Goal: Task Accomplishment & Management: Use online tool/utility

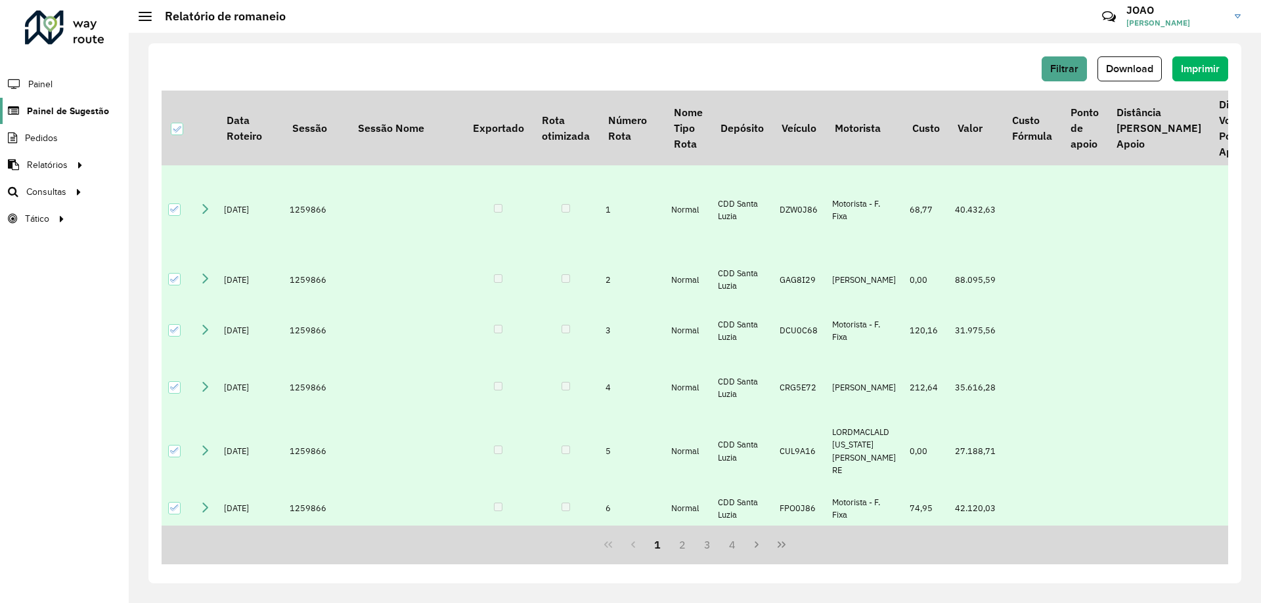
click at [81, 110] on span "Painel de Sugestão" at bounding box center [68, 111] width 82 height 14
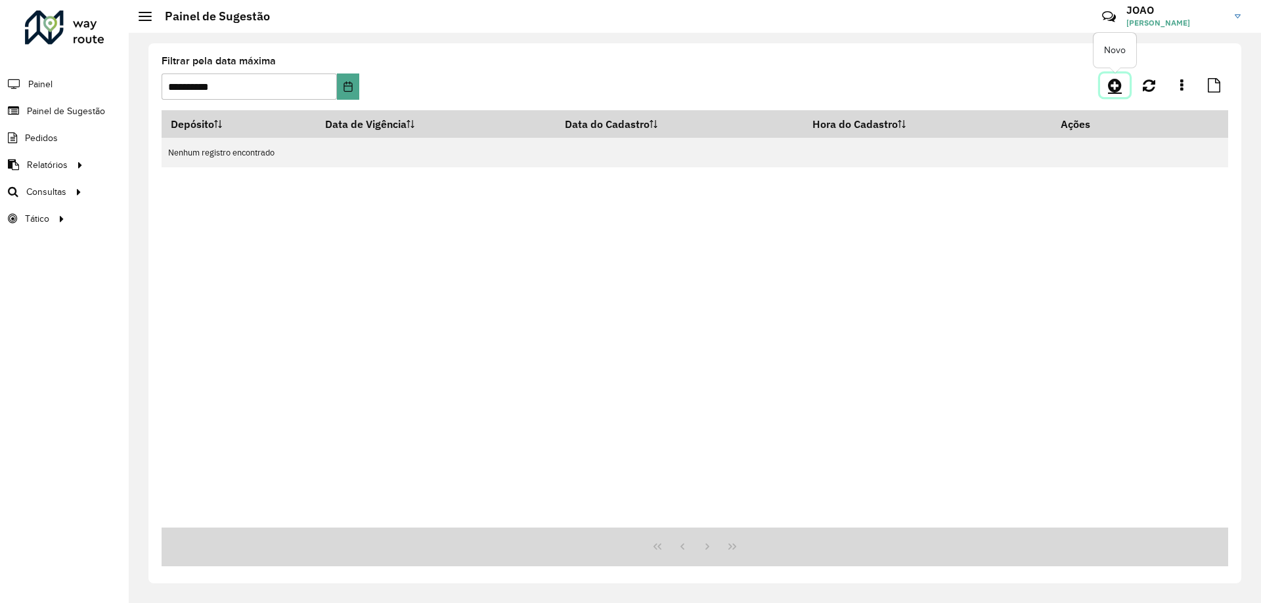
click at [1112, 87] on icon at bounding box center [1115, 85] width 14 height 16
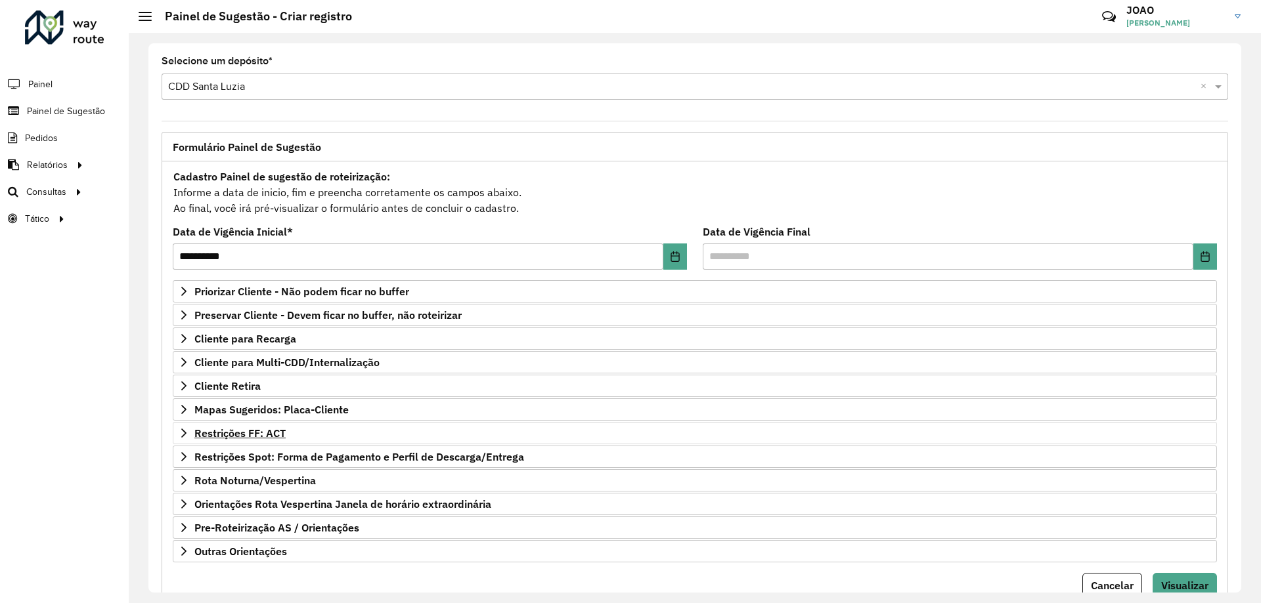
scroll to position [51, 0]
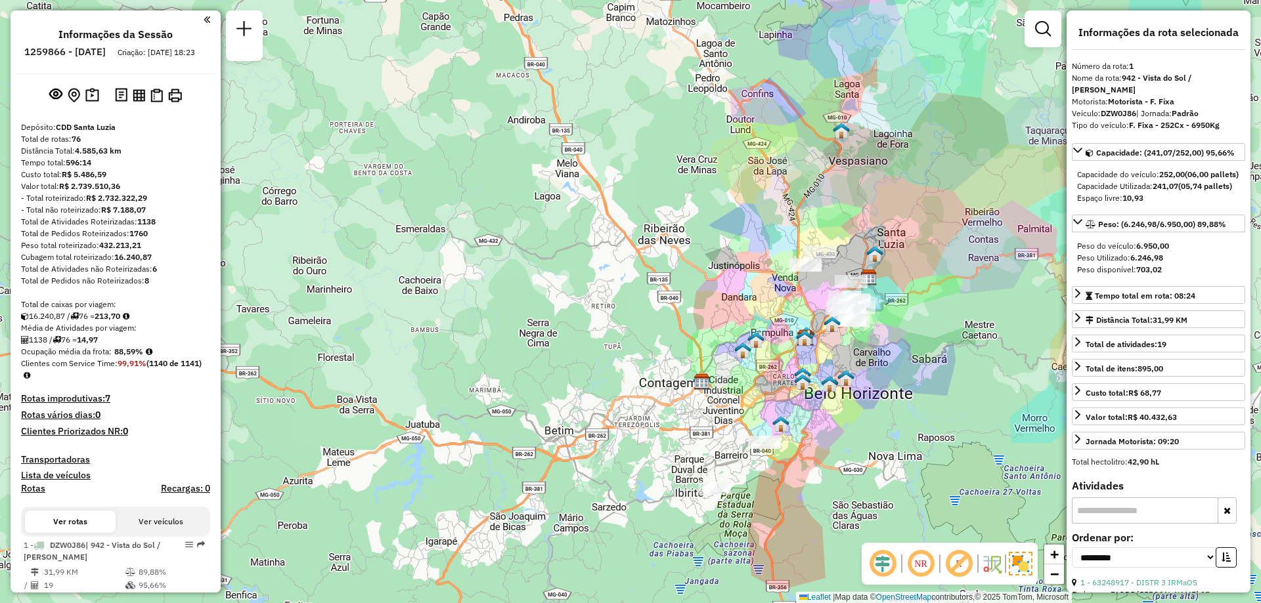
select select "**********"
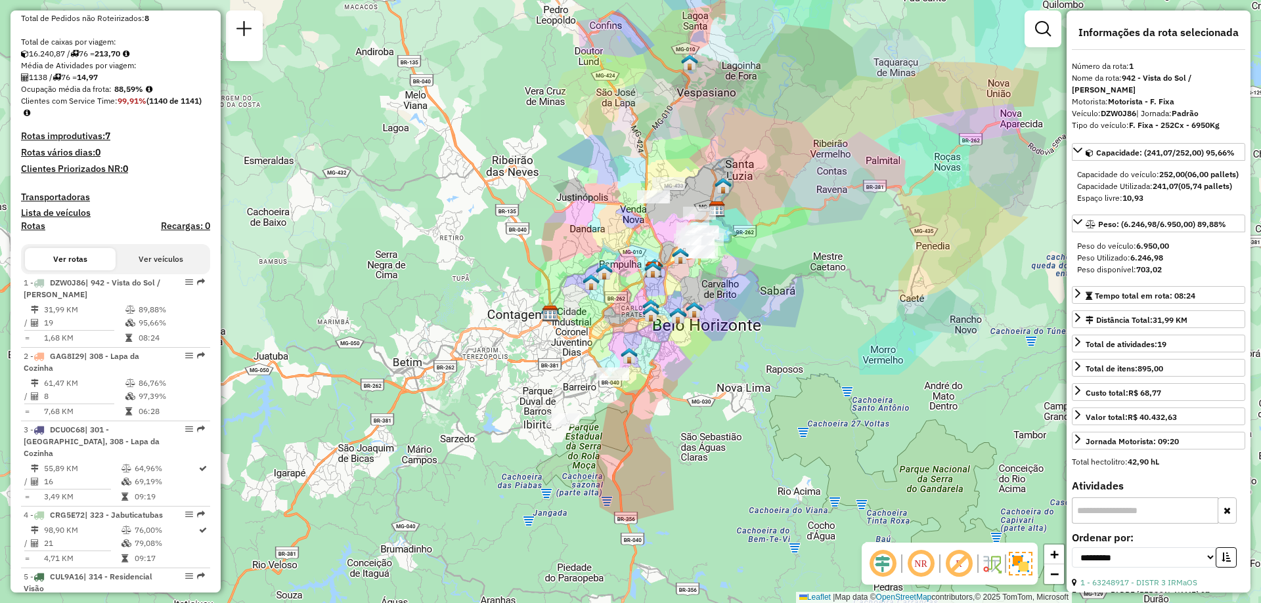
click at [772, 249] on div "Janela de atendimento Grade de atendimento Capacidade Transportadoras Veículos …" at bounding box center [630, 301] width 1261 height 603
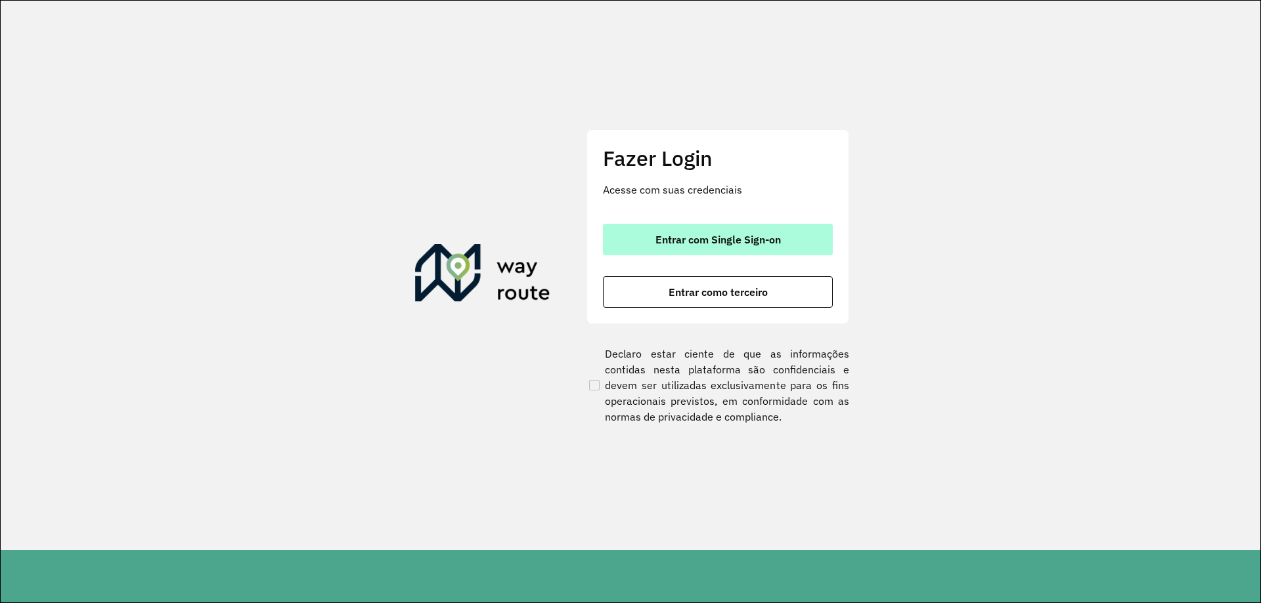
click at [709, 242] on span "Entrar com Single Sign-on" at bounding box center [717, 239] width 125 height 11
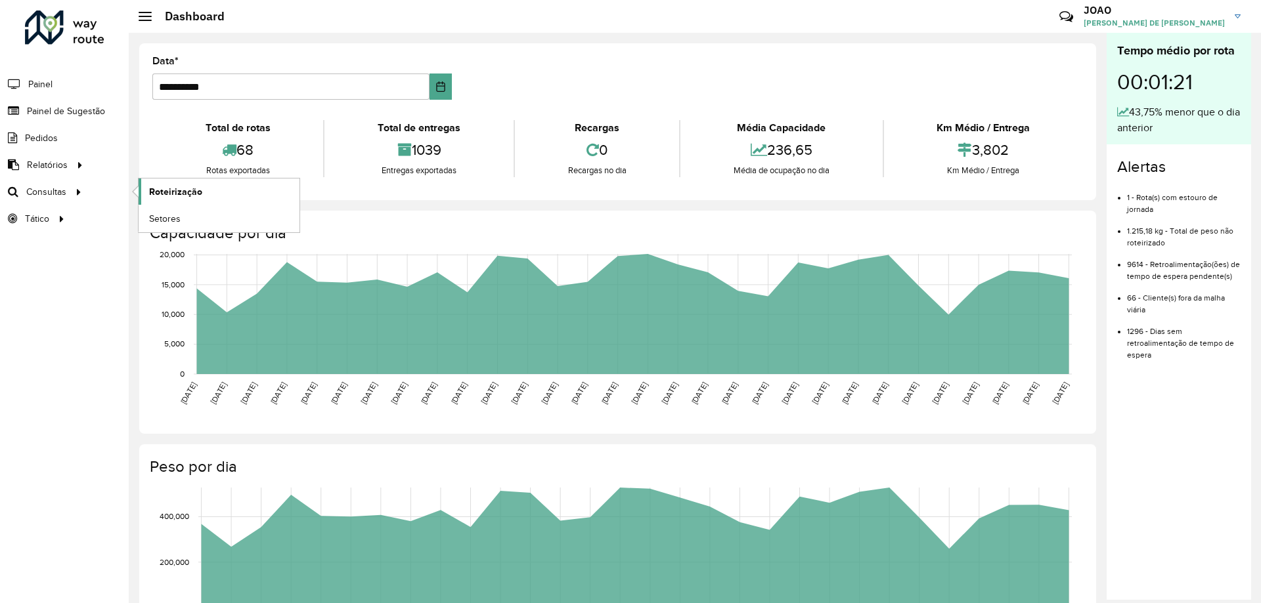
click at [177, 194] on span "Roteirização" at bounding box center [175, 192] width 53 height 14
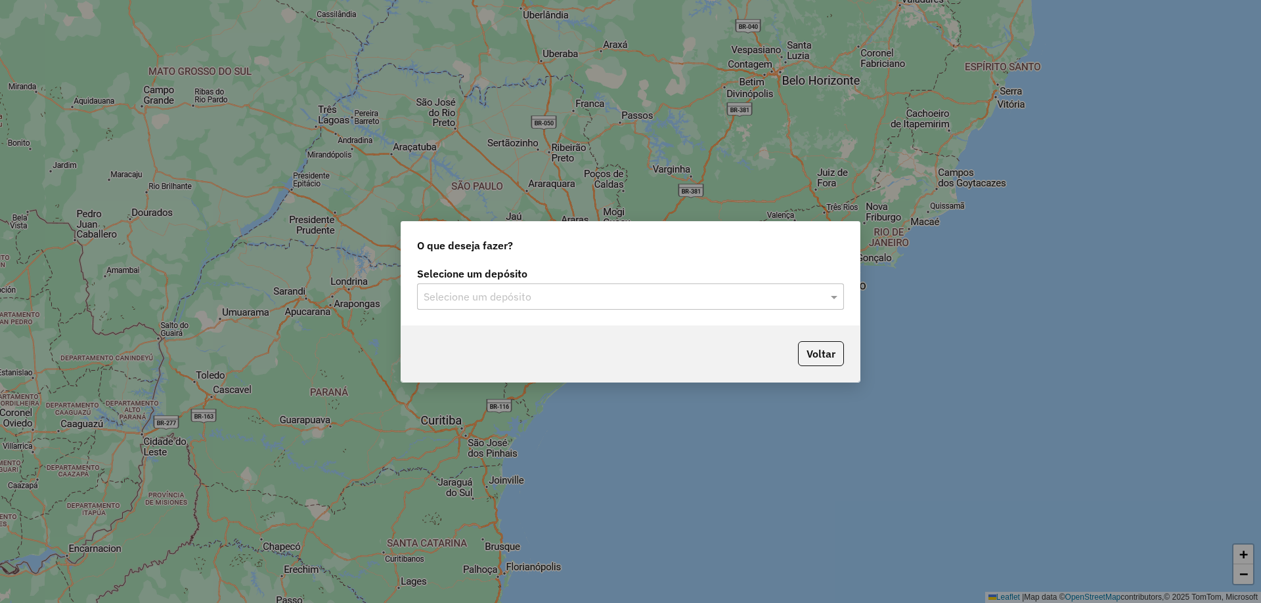
click at [806, 298] on input "text" at bounding box center [617, 298] width 387 height 16
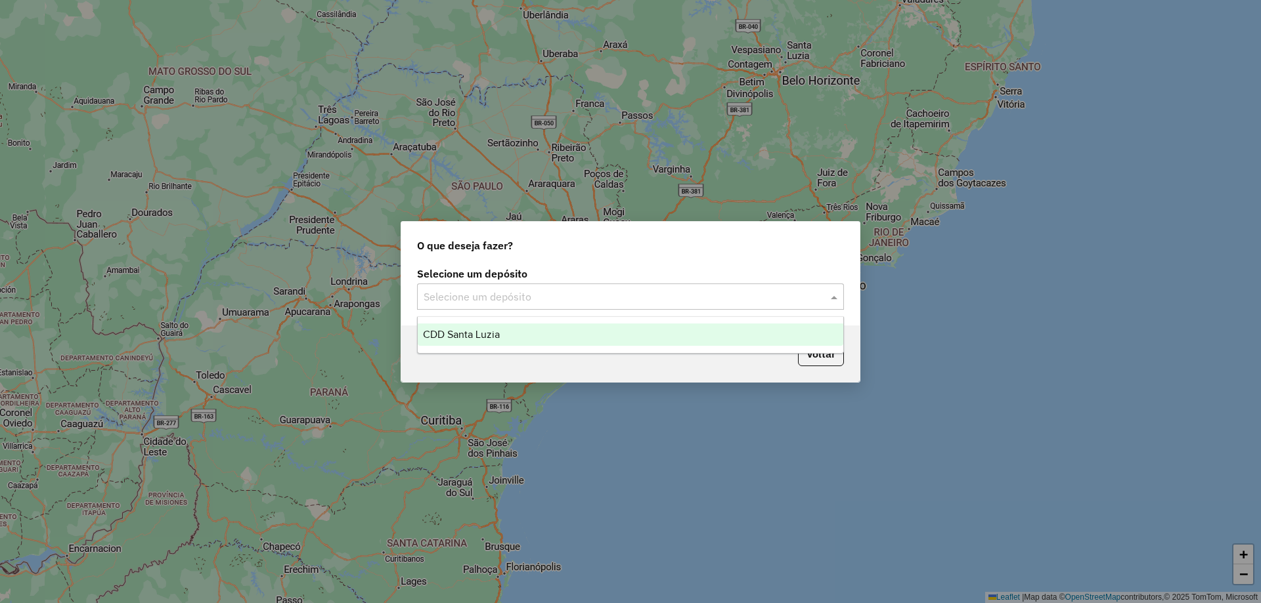
click at [579, 335] on div "CDD Santa Luzia" at bounding box center [631, 335] width 426 height 22
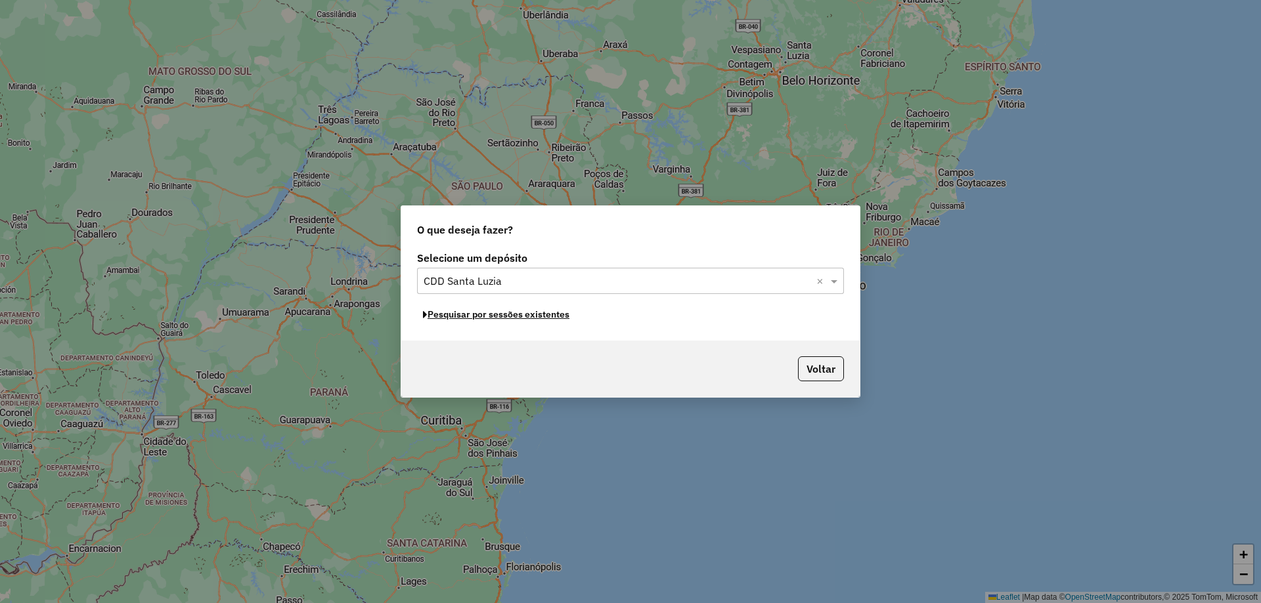
click at [515, 319] on button "Pesquisar por sessões existentes" at bounding box center [496, 315] width 158 height 20
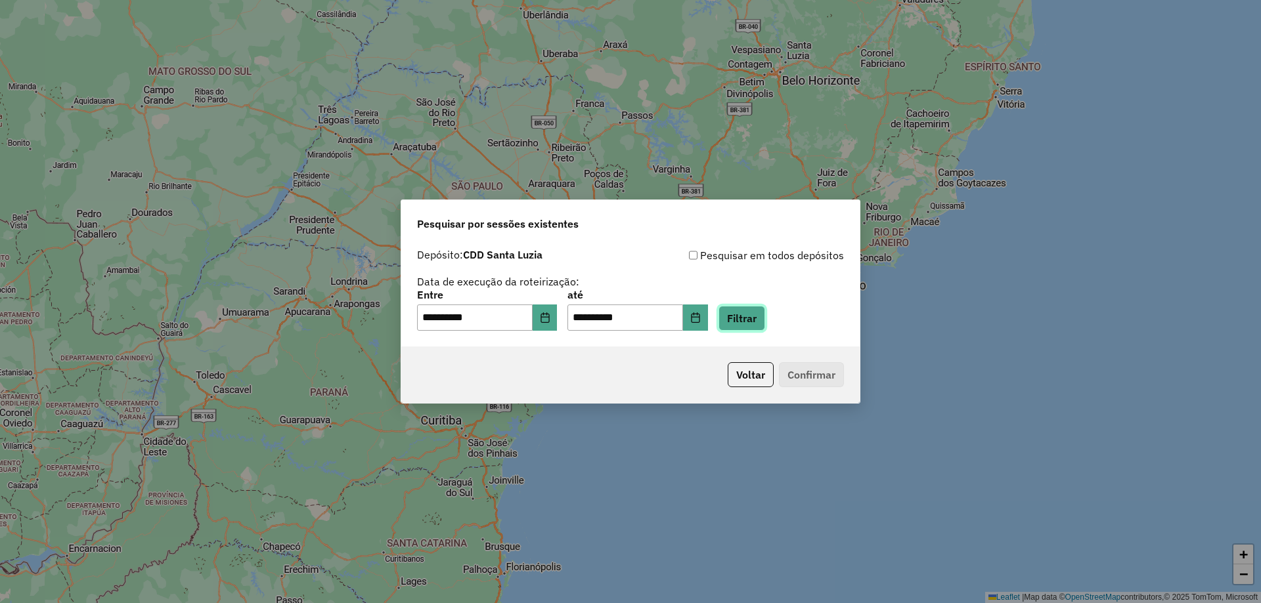
click at [761, 319] on button "Filtrar" at bounding box center [741, 318] width 47 height 25
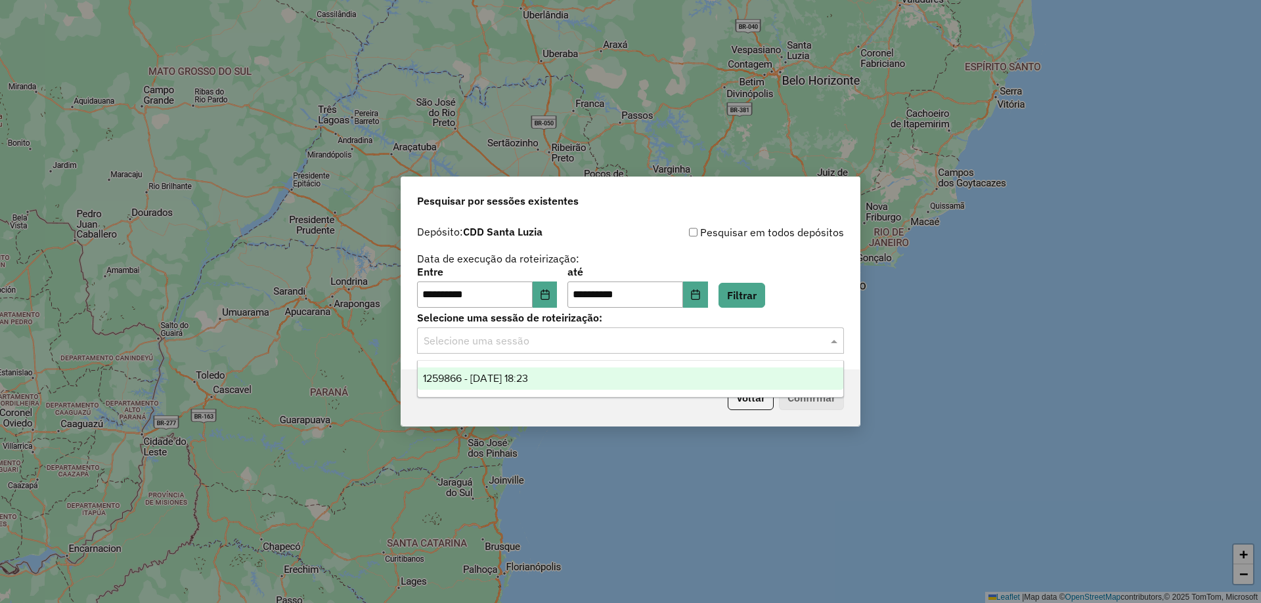
click at [553, 347] on input "text" at bounding box center [617, 342] width 387 height 16
click at [571, 380] on div "1259866 - 05/09/2025 18:23" at bounding box center [631, 379] width 426 height 22
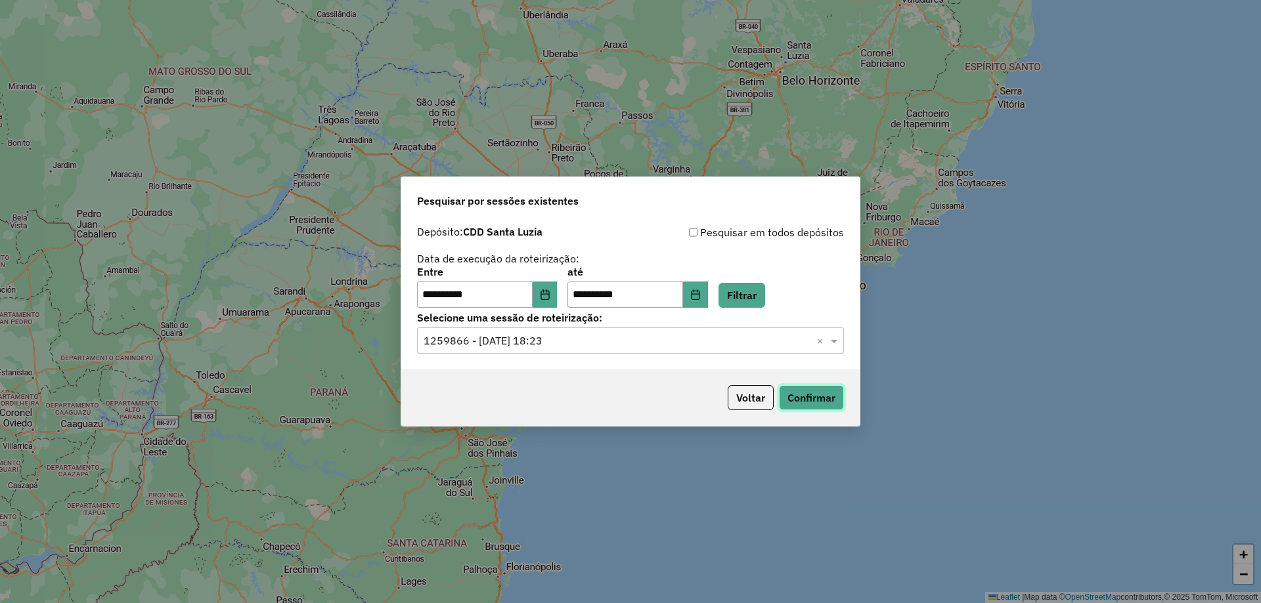
click at [810, 392] on button "Confirmar" at bounding box center [811, 397] width 65 height 25
click at [817, 404] on button "Confirmar" at bounding box center [811, 397] width 65 height 25
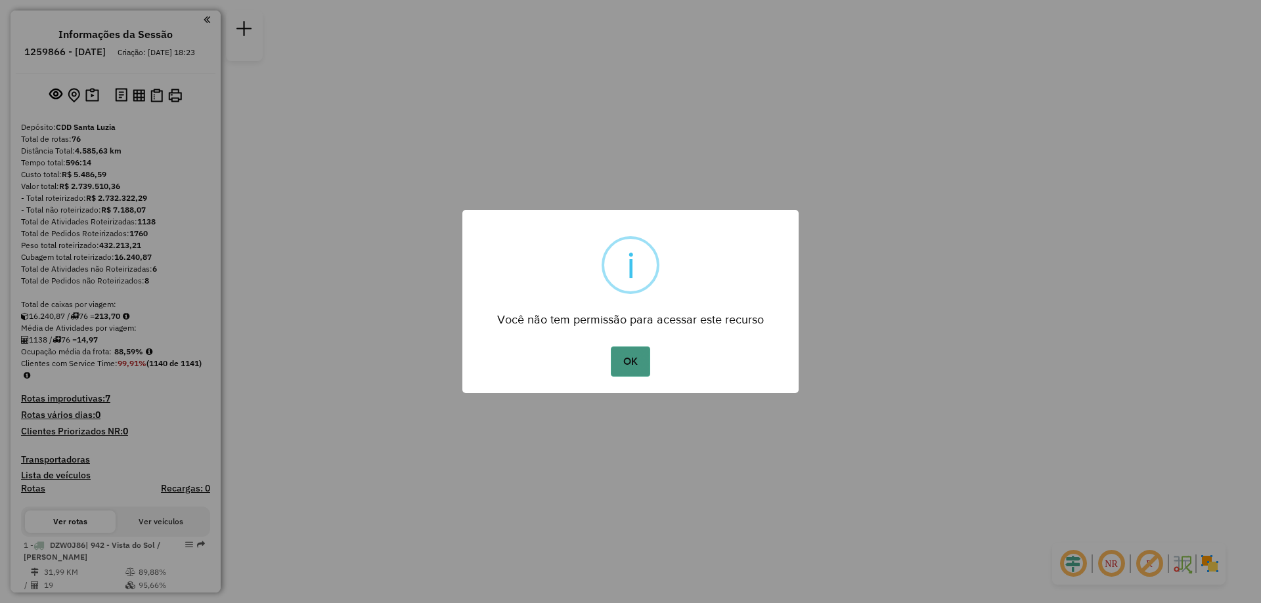
click at [632, 361] on button "OK" at bounding box center [630, 362] width 39 height 30
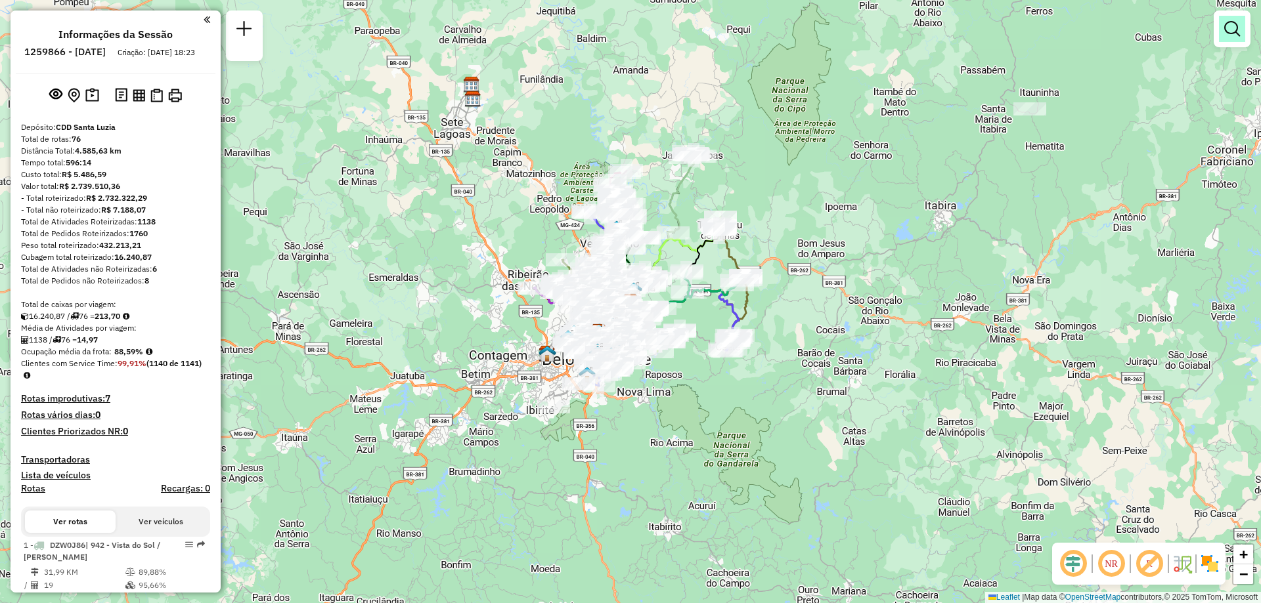
click at [1231, 38] on link at bounding box center [1232, 29] width 26 height 26
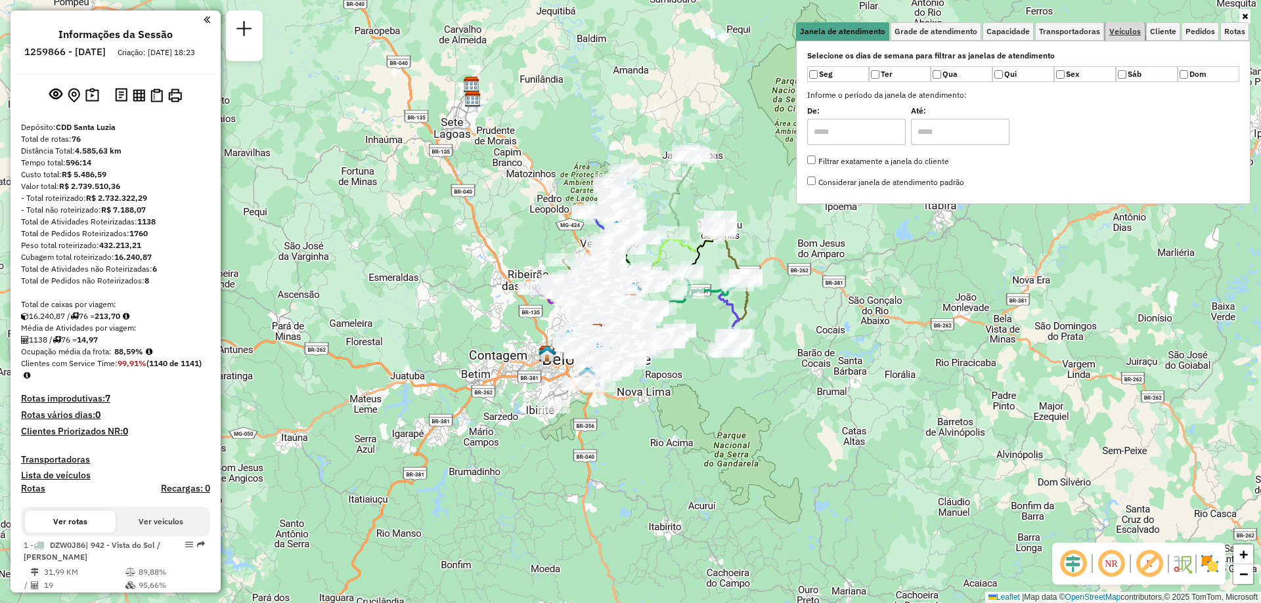
click at [1118, 32] on span "Veículos" at bounding box center [1125, 32] width 32 height 8
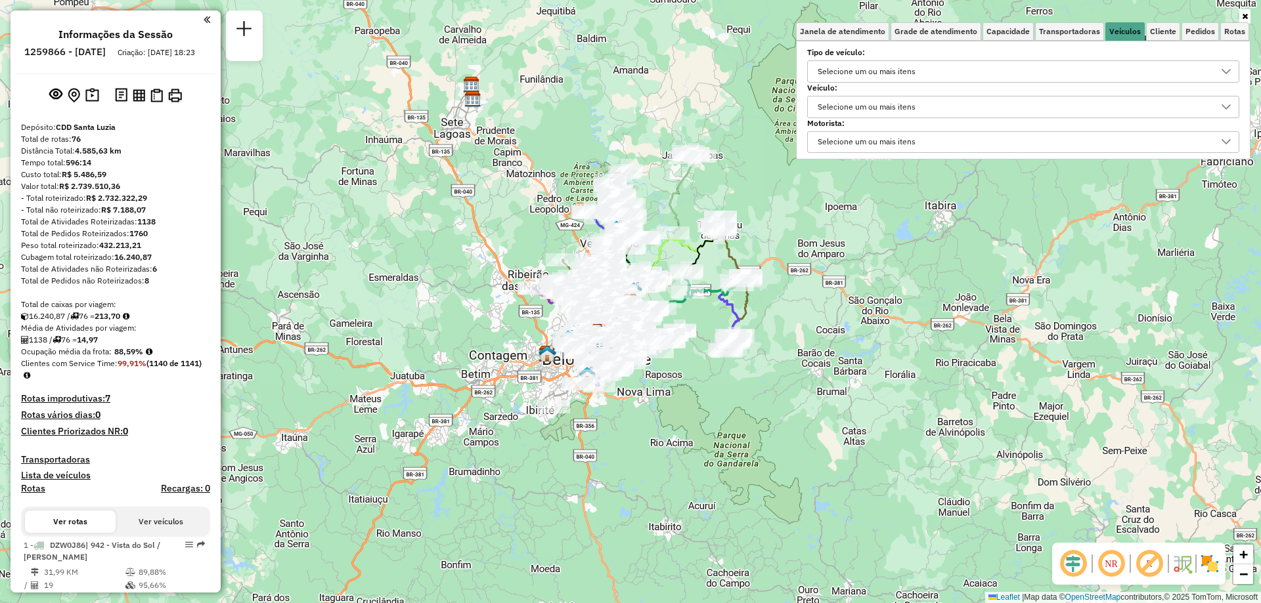
click at [934, 109] on div "Selecione um ou mais itens" at bounding box center [1013, 107] width 401 height 21
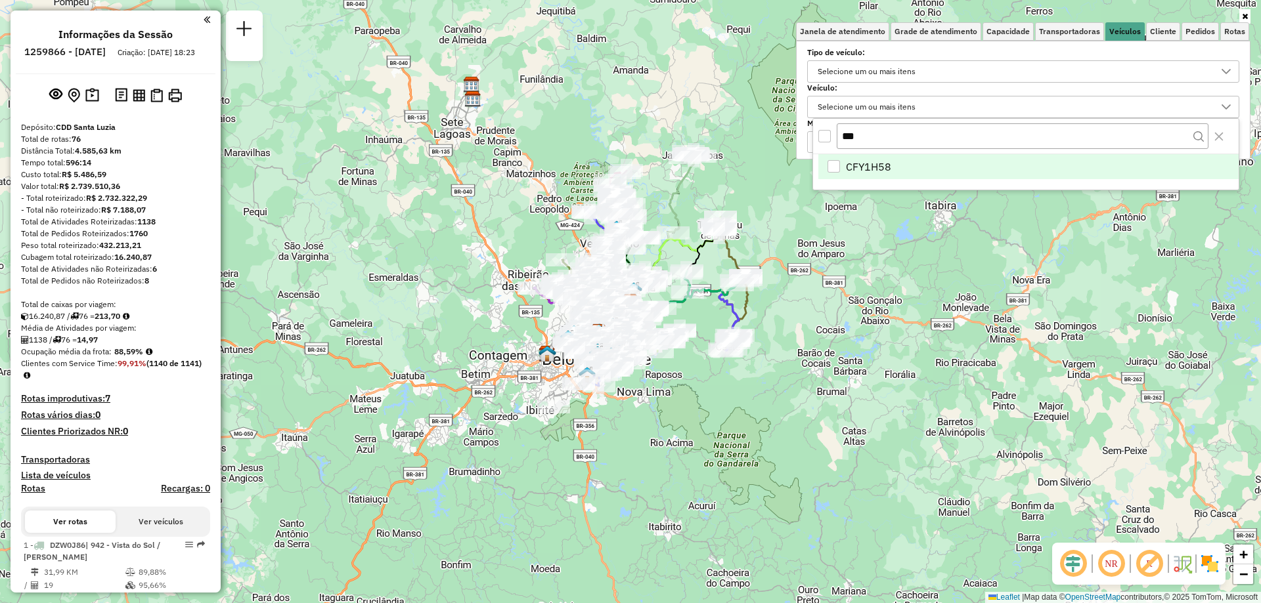
type input "***"
click at [911, 163] on li "CFY1H58" at bounding box center [1028, 166] width 420 height 25
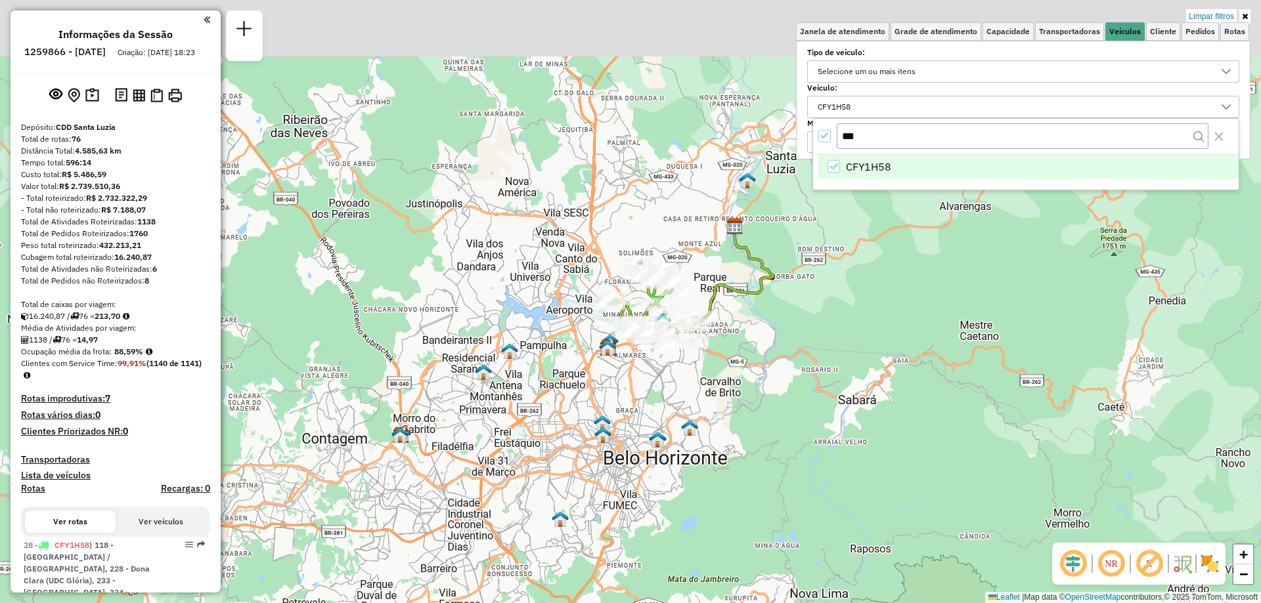
drag, startPoint x: 707, startPoint y: 295, endPoint x: 696, endPoint y: 374, distance: 78.9
click at [696, 374] on div "Limpar filtros Janela de atendimento Grade de atendimento Capacidade Transporta…" at bounding box center [630, 301] width 1261 height 603
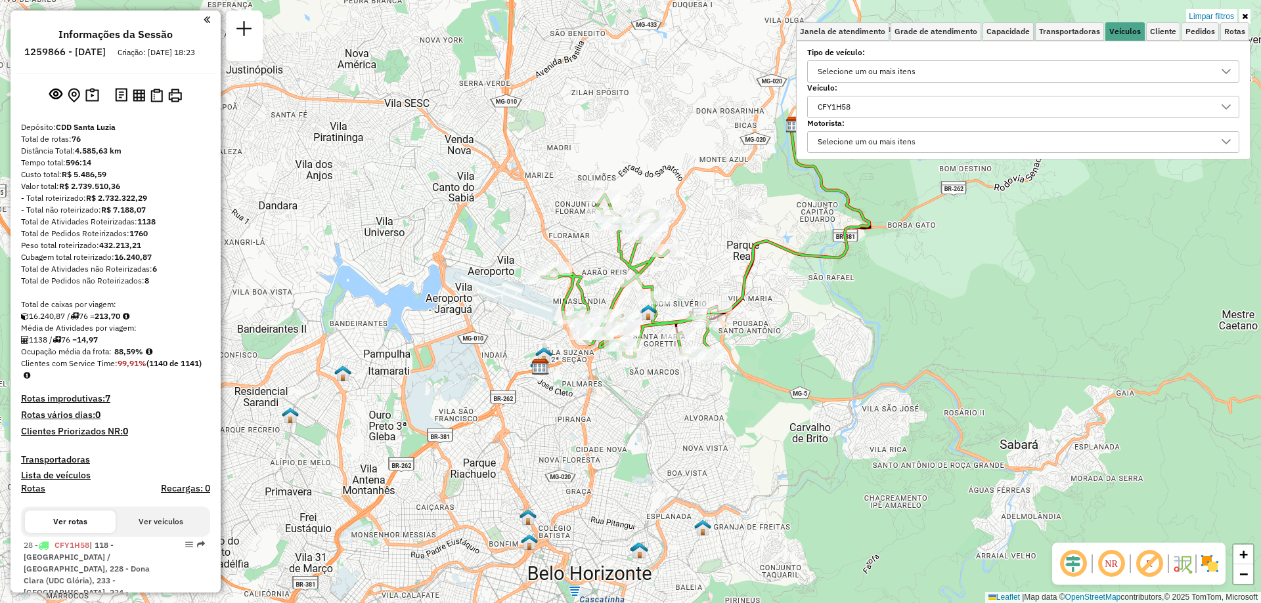
drag, startPoint x: 642, startPoint y: 343, endPoint x: 657, endPoint y: 394, distance: 53.4
click at [657, 394] on div "Limpar filtros Janela de atendimento Grade de atendimento Capacidade Transporta…" at bounding box center [630, 301] width 1261 height 603
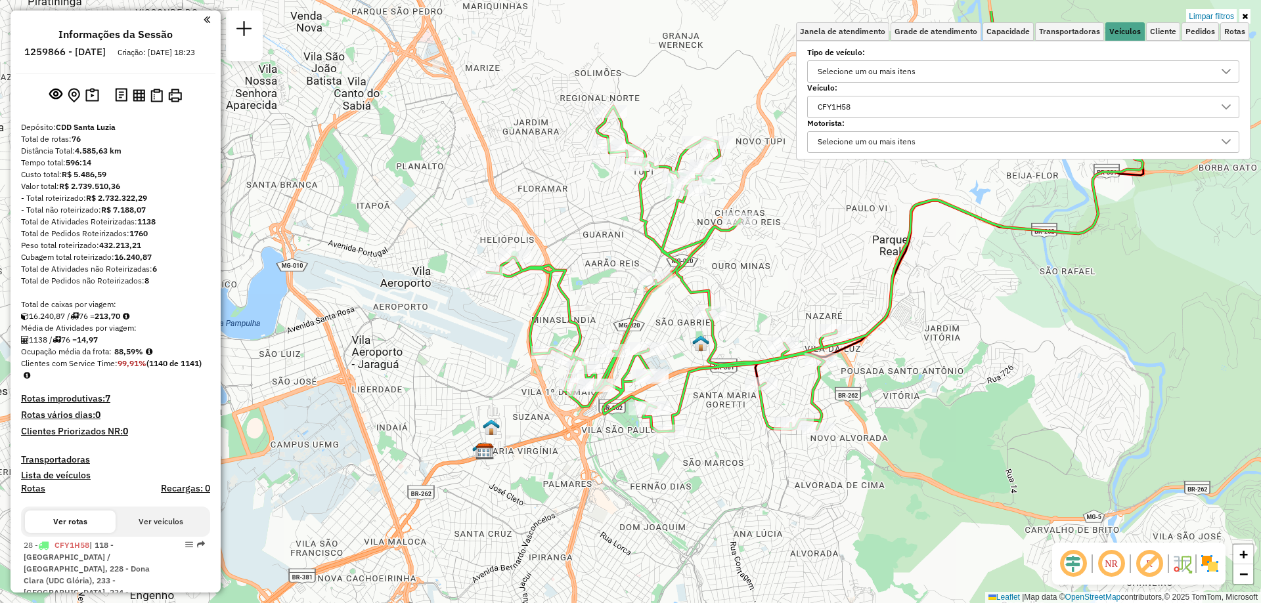
drag, startPoint x: 671, startPoint y: 383, endPoint x: 725, endPoint y: 456, distance: 90.1
click at [725, 456] on div "Limpar filtros Janela de atendimento Grade de atendimento Capacidade Transporta…" at bounding box center [630, 301] width 1261 height 603
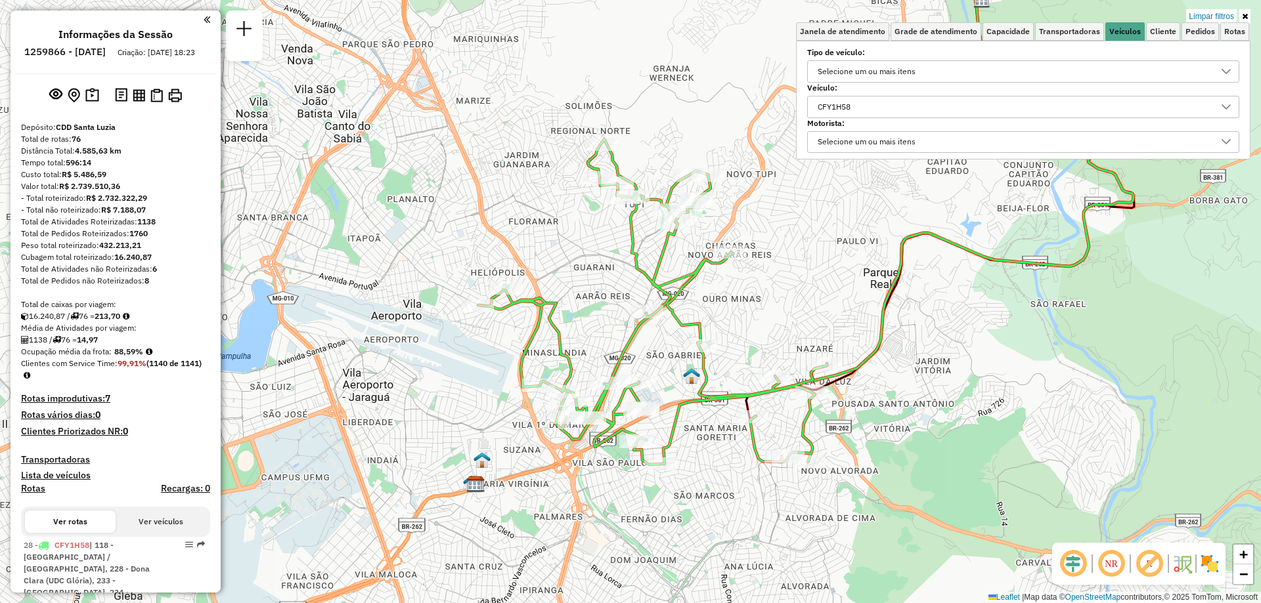
drag, startPoint x: 710, startPoint y: 471, endPoint x: 706, endPoint y: 510, distance: 38.9
click at [699, 513] on div "Limpar filtros Janela de atendimento Grade de atendimento Capacidade Transporta…" at bounding box center [630, 301] width 1261 height 603
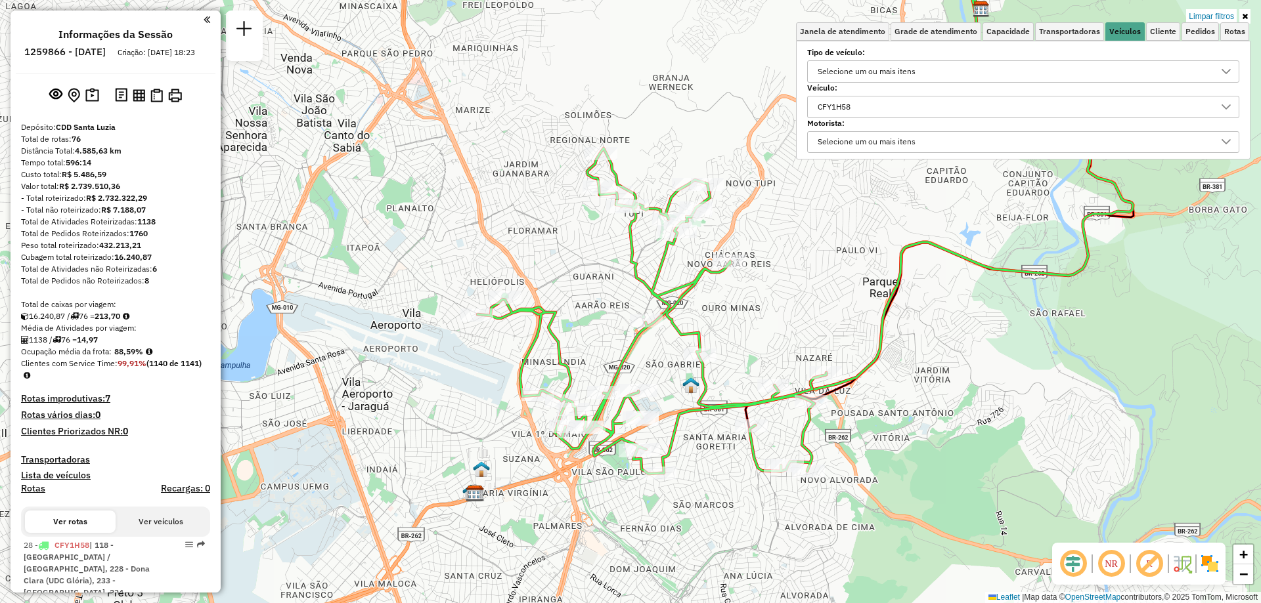
click at [1212, 573] on img at bounding box center [1209, 564] width 21 height 21
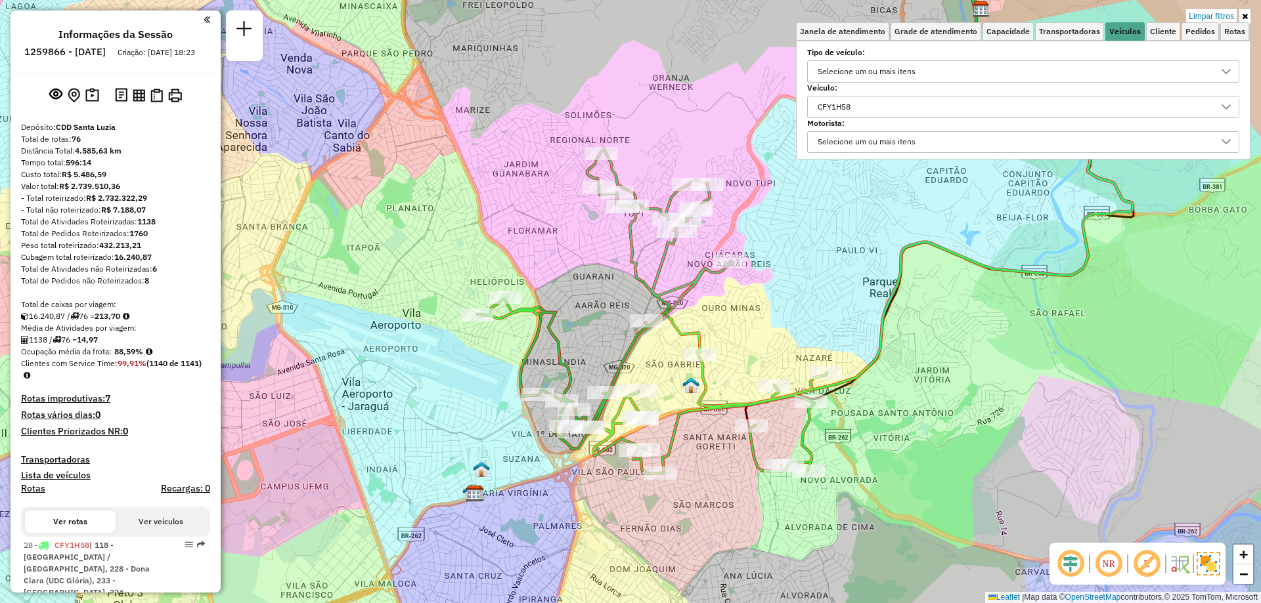
click at [1212, 563] on img at bounding box center [1208, 564] width 24 height 24
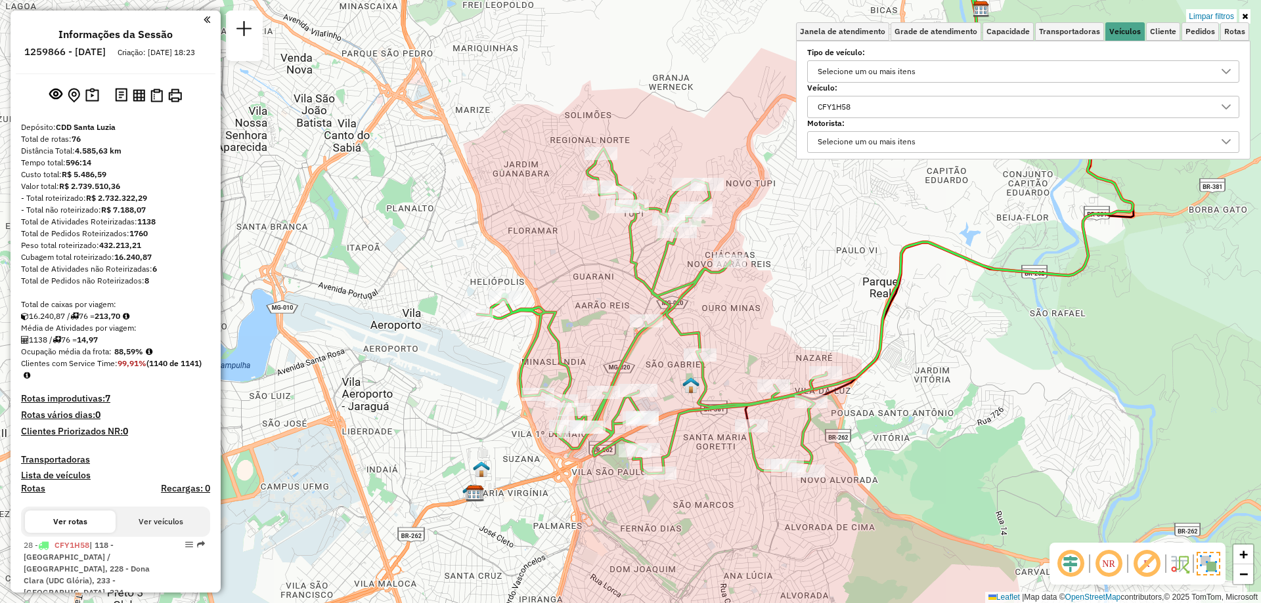
click at [1212, 562] on img at bounding box center [1208, 564] width 24 height 24
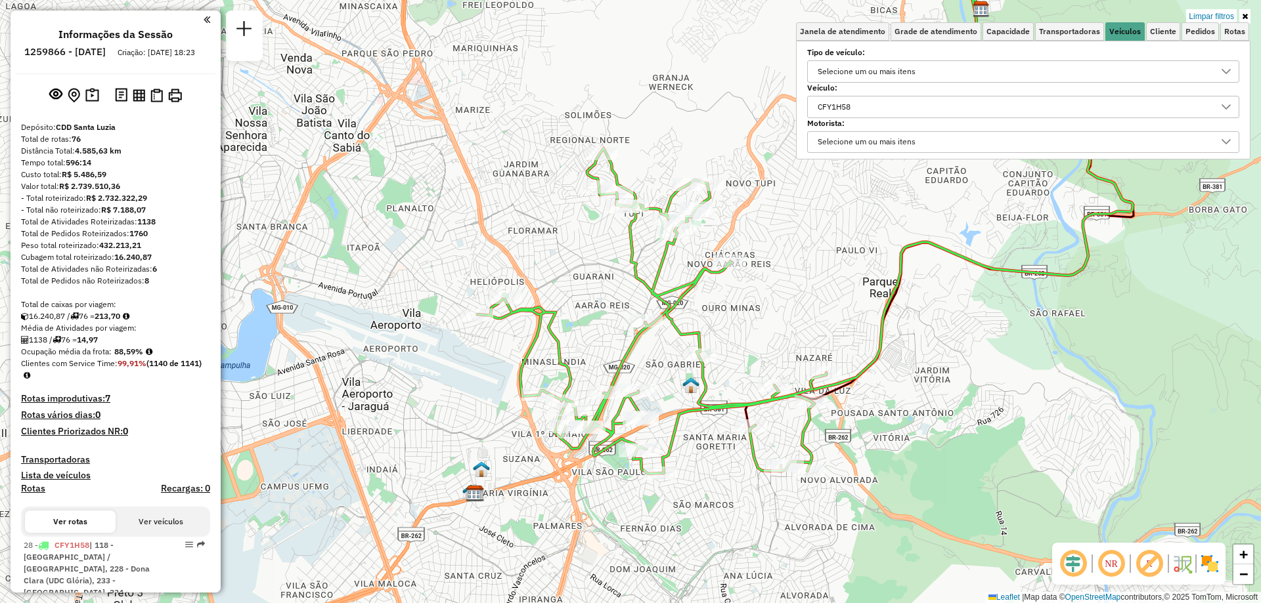
click at [1245, 14] on icon at bounding box center [1245, 16] width 6 height 8
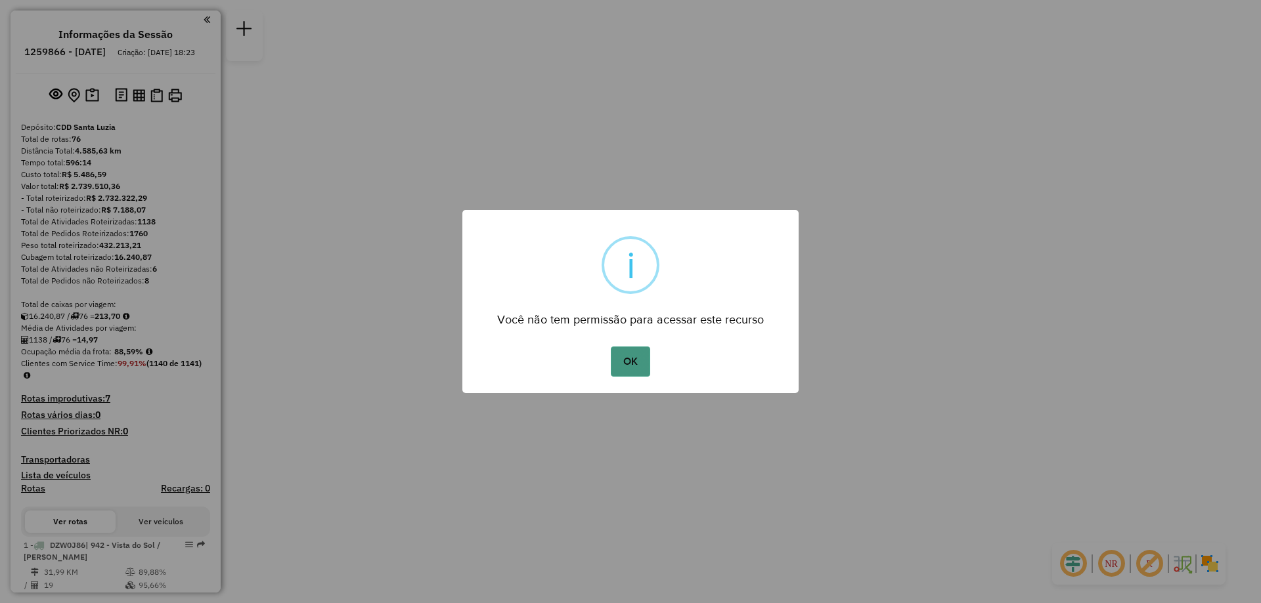
click at [632, 362] on button "OK" at bounding box center [630, 362] width 39 height 30
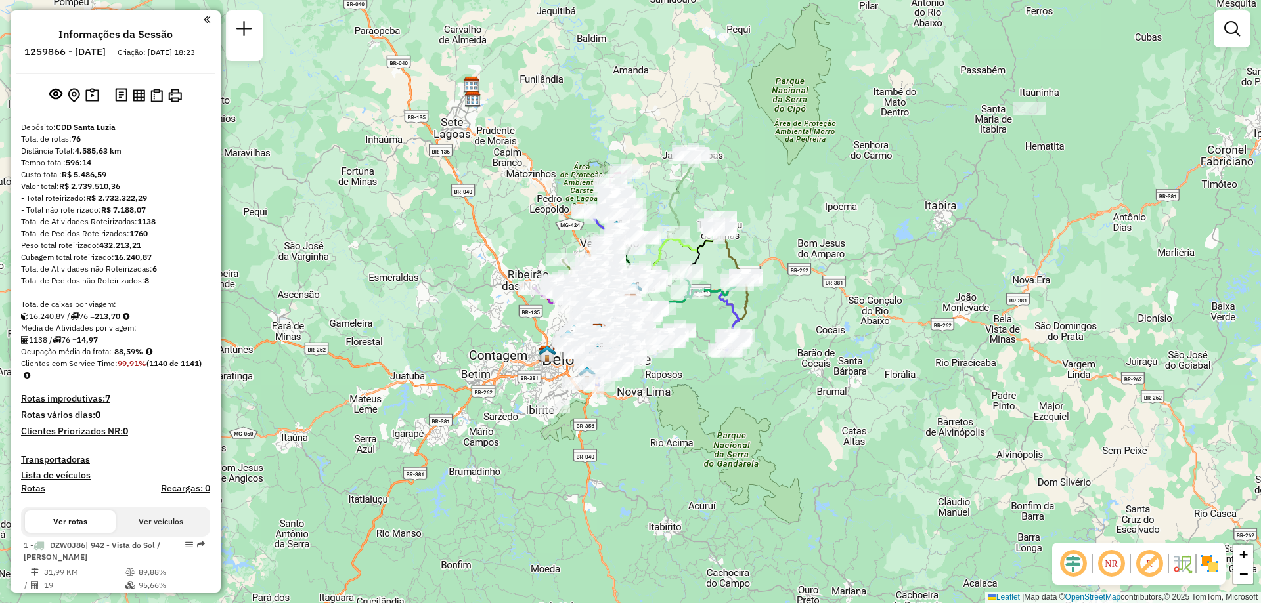
click at [1238, 44] on div at bounding box center [1231, 29] width 37 height 37
click at [1237, 29] on em at bounding box center [1232, 29] width 16 height 16
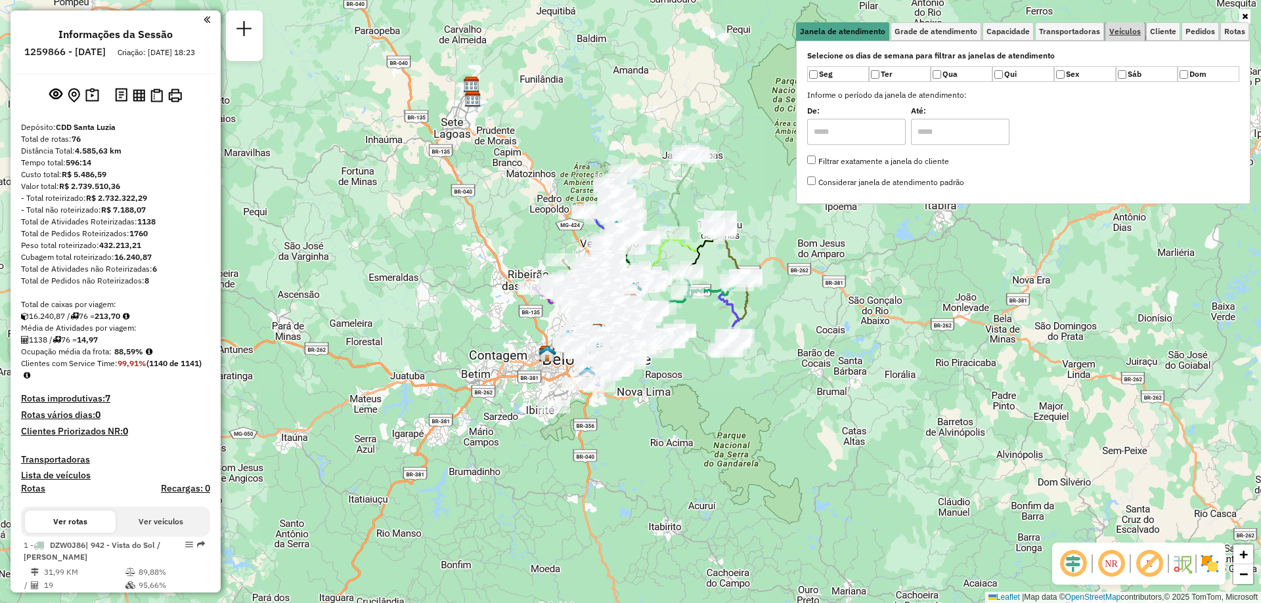
click at [1131, 32] on span "Veículos" at bounding box center [1125, 32] width 32 height 8
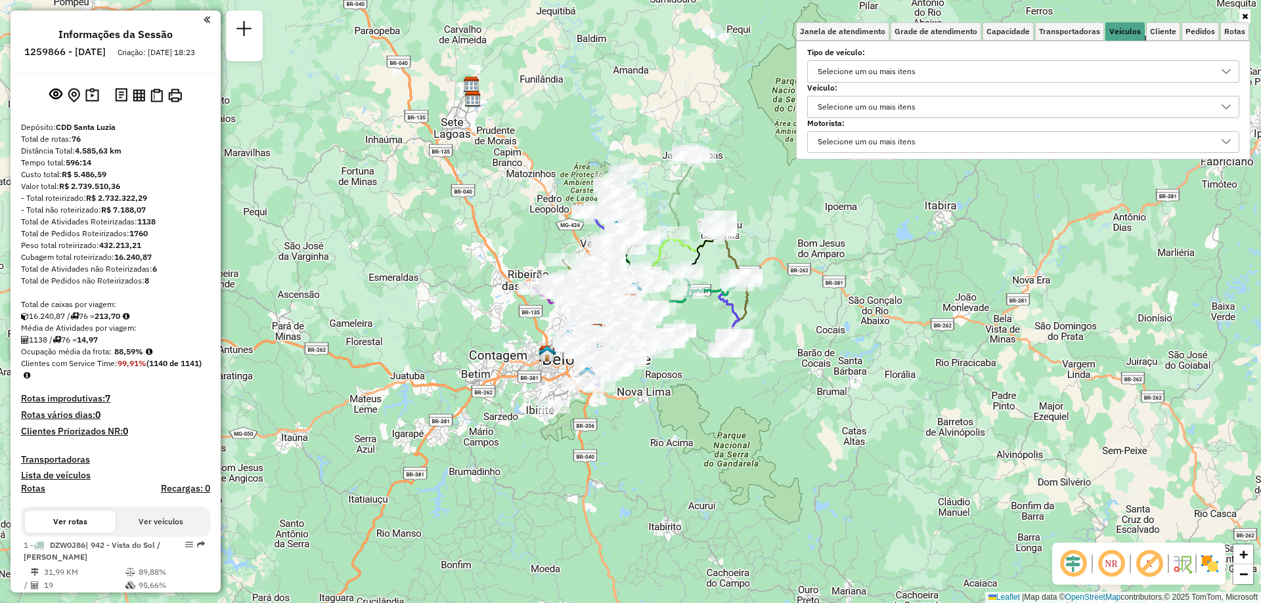
click at [860, 112] on div "Selecione um ou mais itens" at bounding box center [866, 107] width 107 height 21
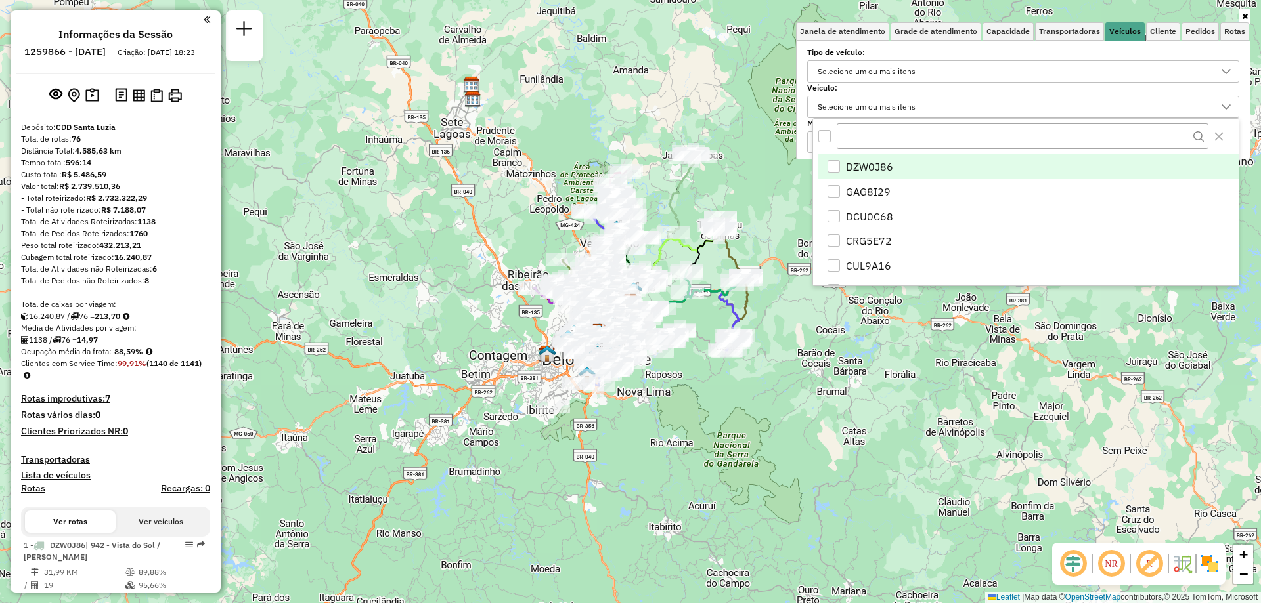
type input "*"
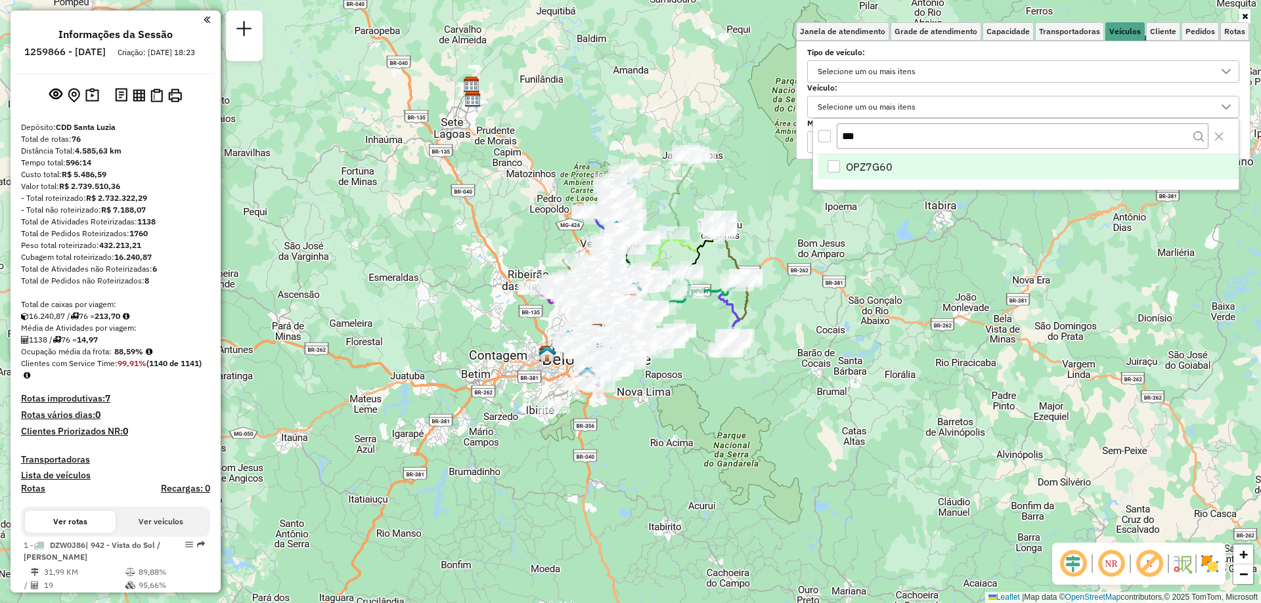
type input "***"
click at [890, 164] on span "OPZ7G60" at bounding box center [869, 167] width 47 height 16
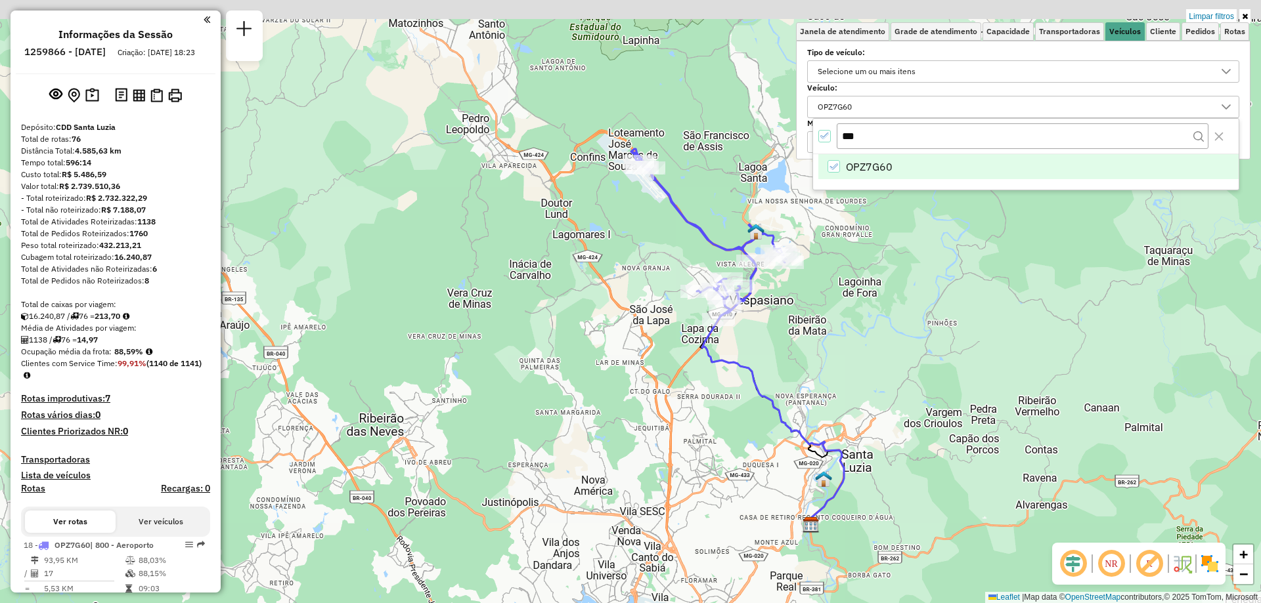
drag, startPoint x: 640, startPoint y: 300, endPoint x: 569, endPoint y: 383, distance: 109.4
click at [577, 379] on div "Limpar filtros Janela de atendimento Grade de atendimento Capacidade Transporta…" at bounding box center [630, 301] width 1261 height 603
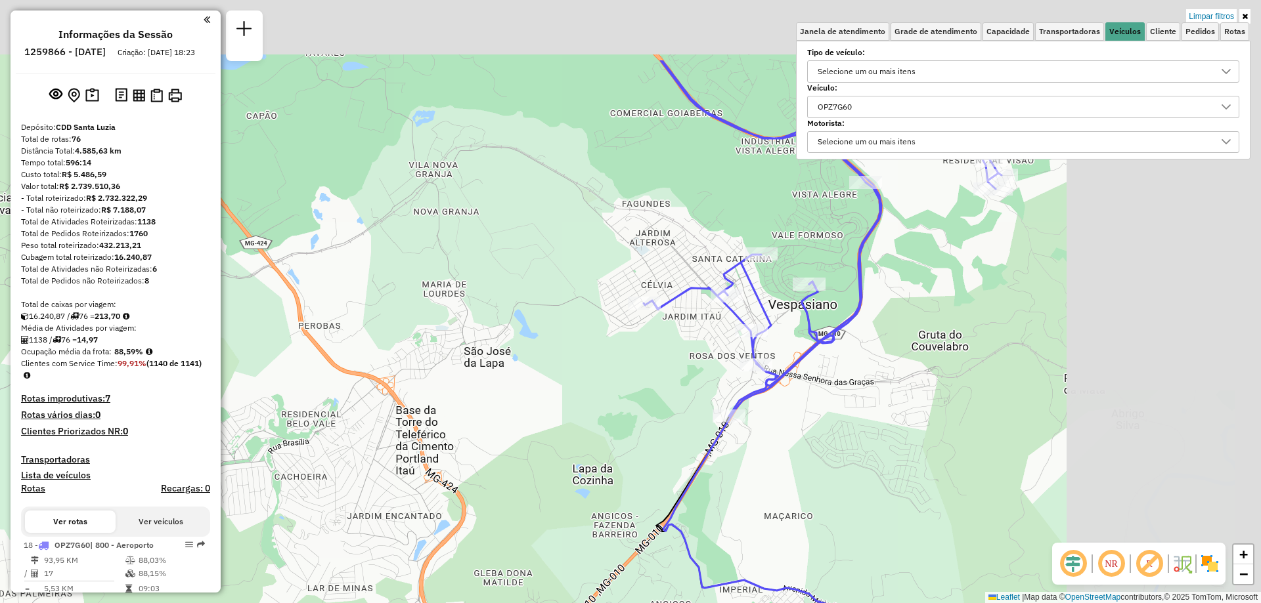
drag, startPoint x: 724, startPoint y: 353, endPoint x: 422, endPoint y: 489, distance: 330.4
click at [426, 496] on div "Limpar filtros Janela de atendimento Grade de atendimento Capacidade Transporta…" at bounding box center [630, 301] width 1261 height 603
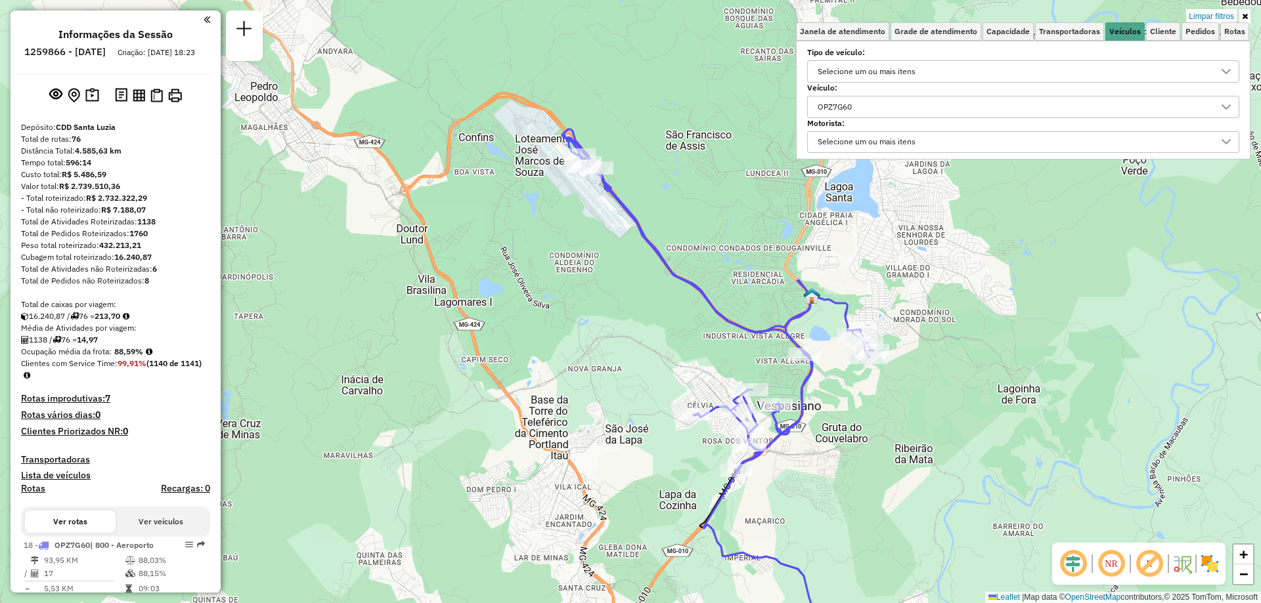
drag, startPoint x: 864, startPoint y: 400, endPoint x: 857, endPoint y: 441, distance: 41.9
click at [857, 441] on div "Limpar filtros Janela de atendimento Grade de atendimento Capacidade Transporta…" at bounding box center [630, 301] width 1261 height 603
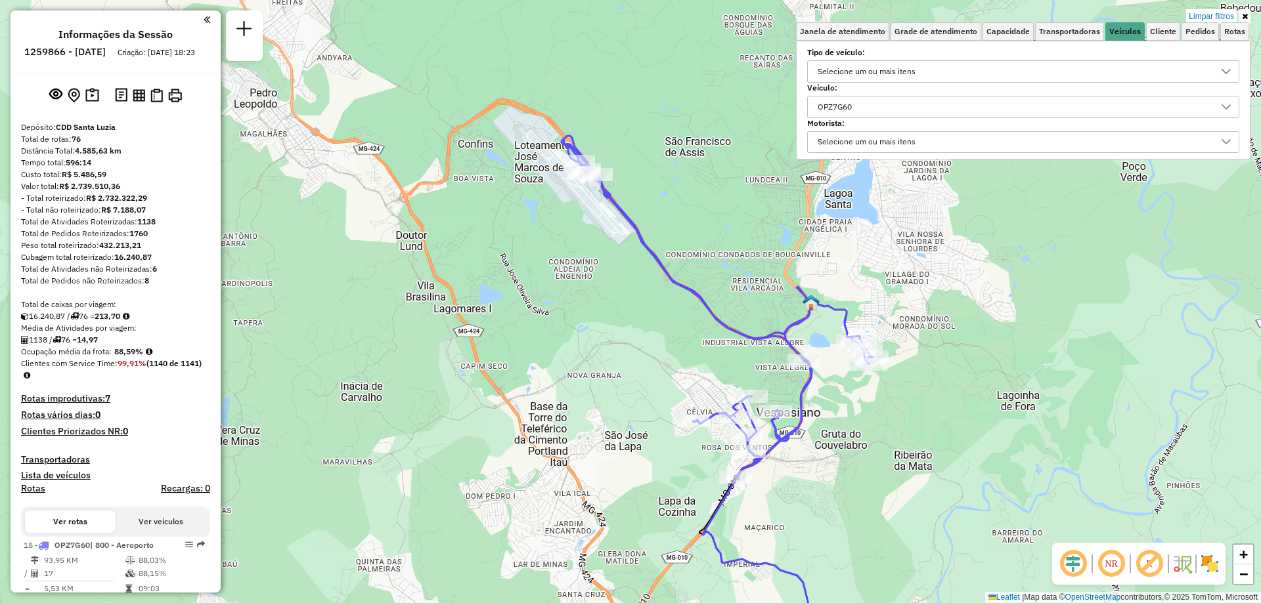
scroll to position [131, 0]
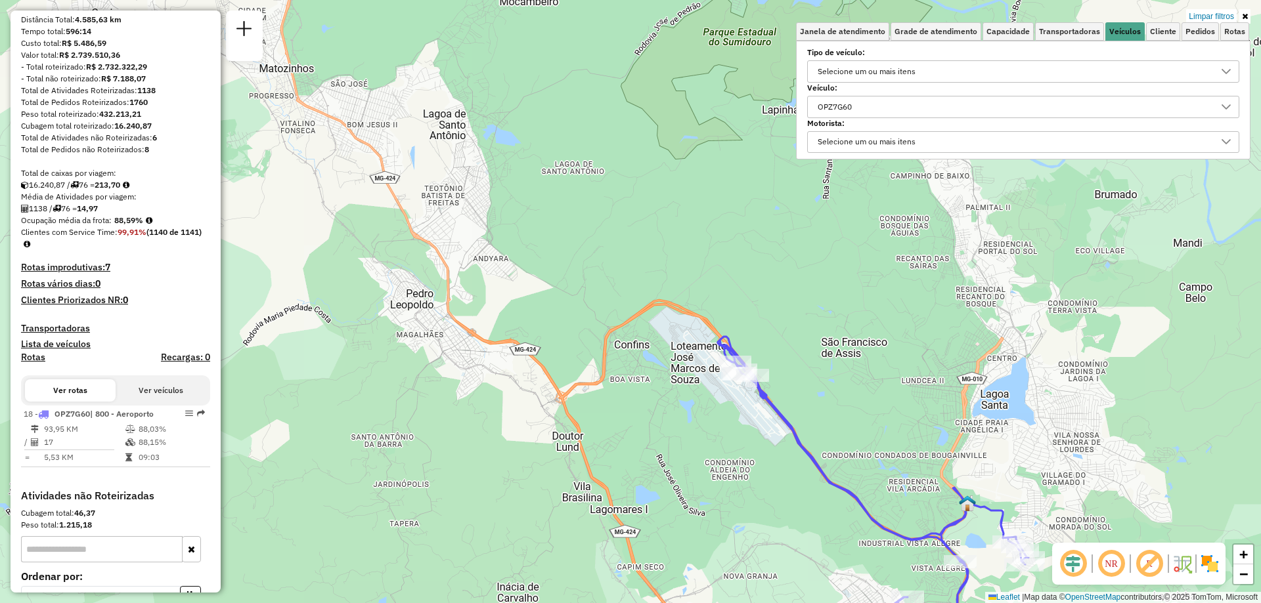
drag, startPoint x: 751, startPoint y: 395, endPoint x: 725, endPoint y: 448, distance: 59.9
click at [729, 448] on div "Limpar filtros Janela de atendimento Grade de atendimento Capacidade Transporta…" at bounding box center [630, 301] width 1261 height 603
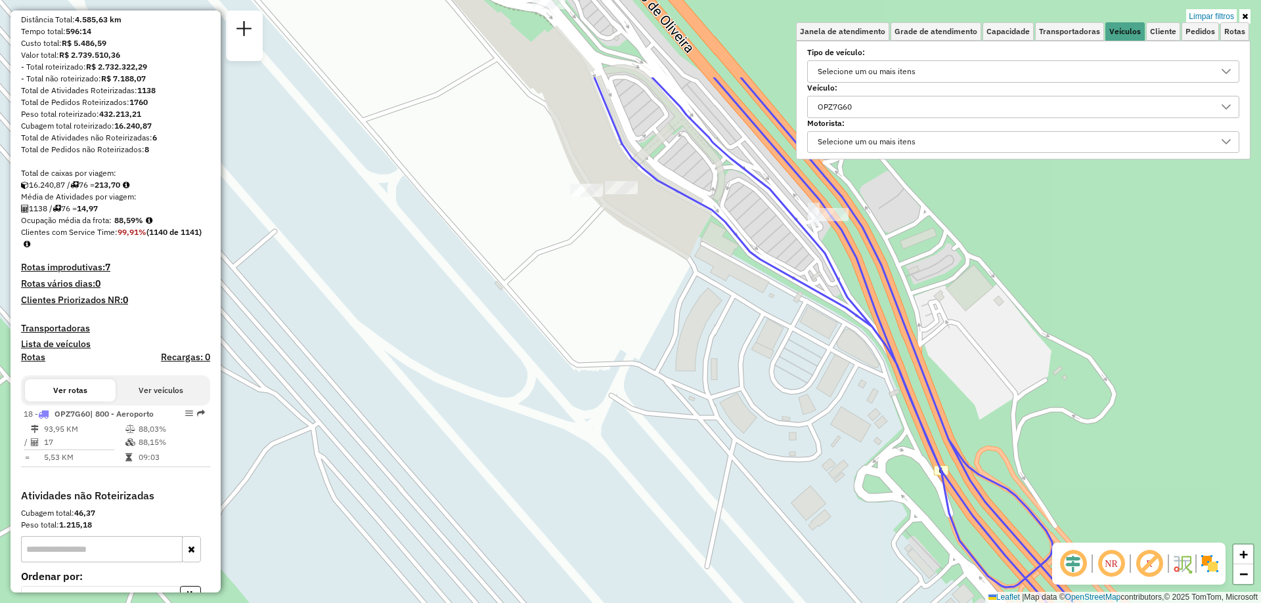
drag, startPoint x: 715, startPoint y: 412, endPoint x: 679, endPoint y: 538, distance: 130.5
click at [679, 538] on div "Limpar filtros Janela de atendimento Grade de atendimento Capacidade Transporta…" at bounding box center [630, 301] width 1261 height 603
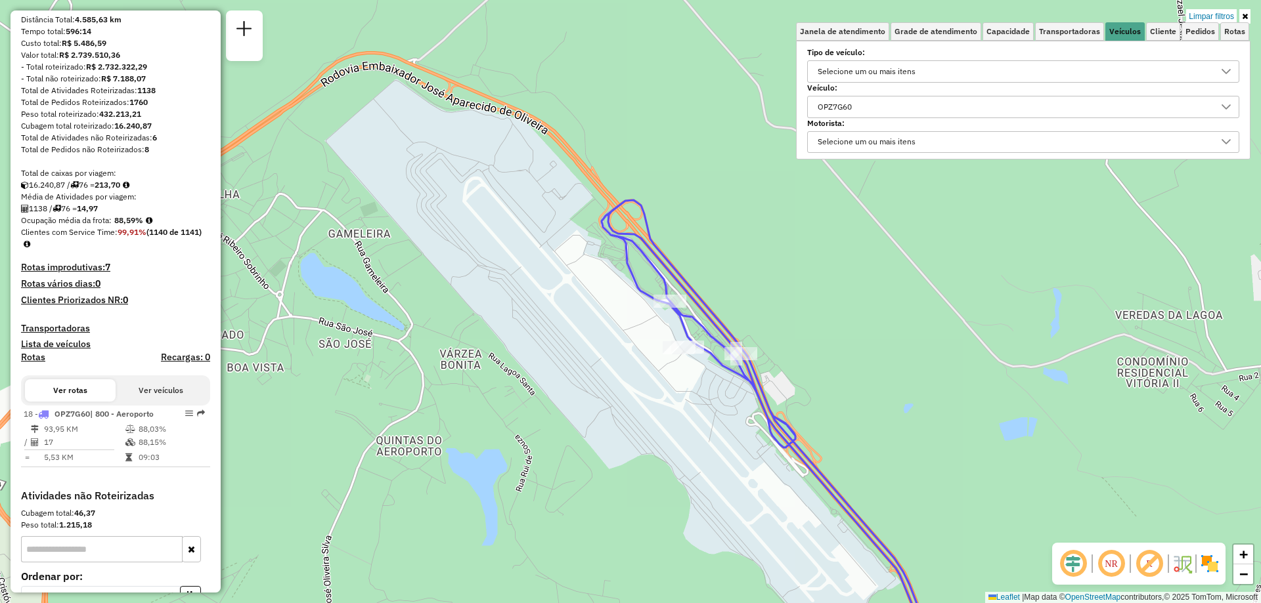
drag, startPoint x: 712, startPoint y: 395, endPoint x: 693, endPoint y: 455, distance: 63.5
click at [693, 455] on div "Limpar filtros Janela de atendimento Grade de atendimento Capacidade Transporta…" at bounding box center [630, 301] width 1261 height 603
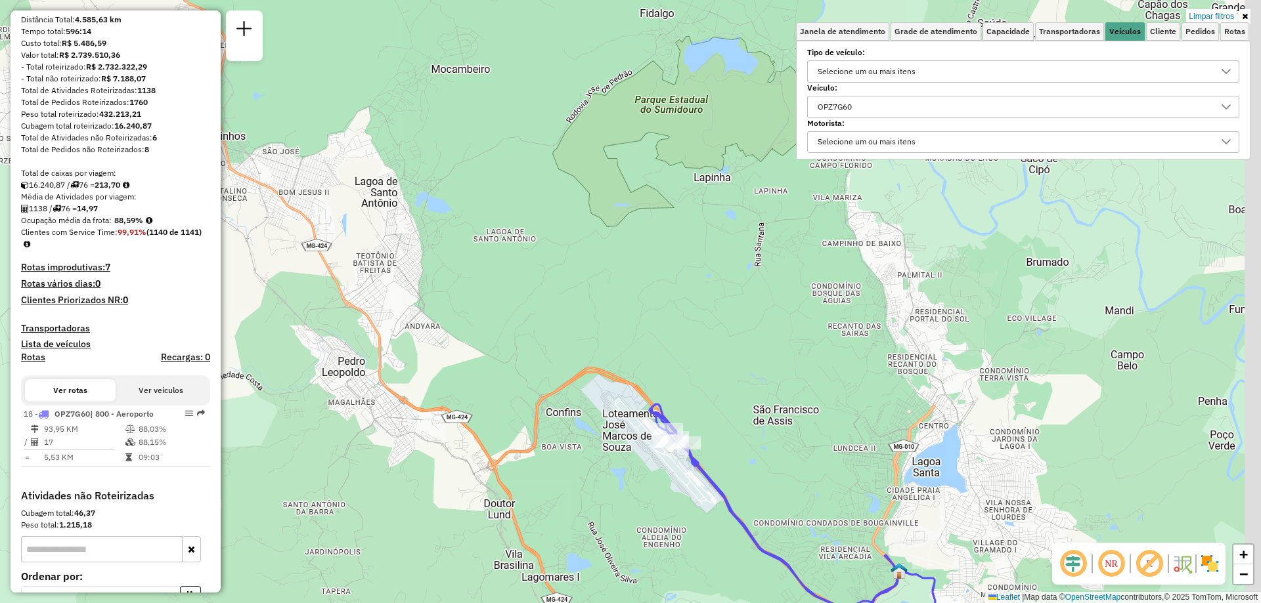
drag, startPoint x: 840, startPoint y: 559, endPoint x: 676, endPoint y: 278, distance: 325.5
click at [676, 278] on div "Limpar filtros Janela de atendimento Grade de atendimento Capacidade Transporta…" at bounding box center [630, 301] width 1261 height 603
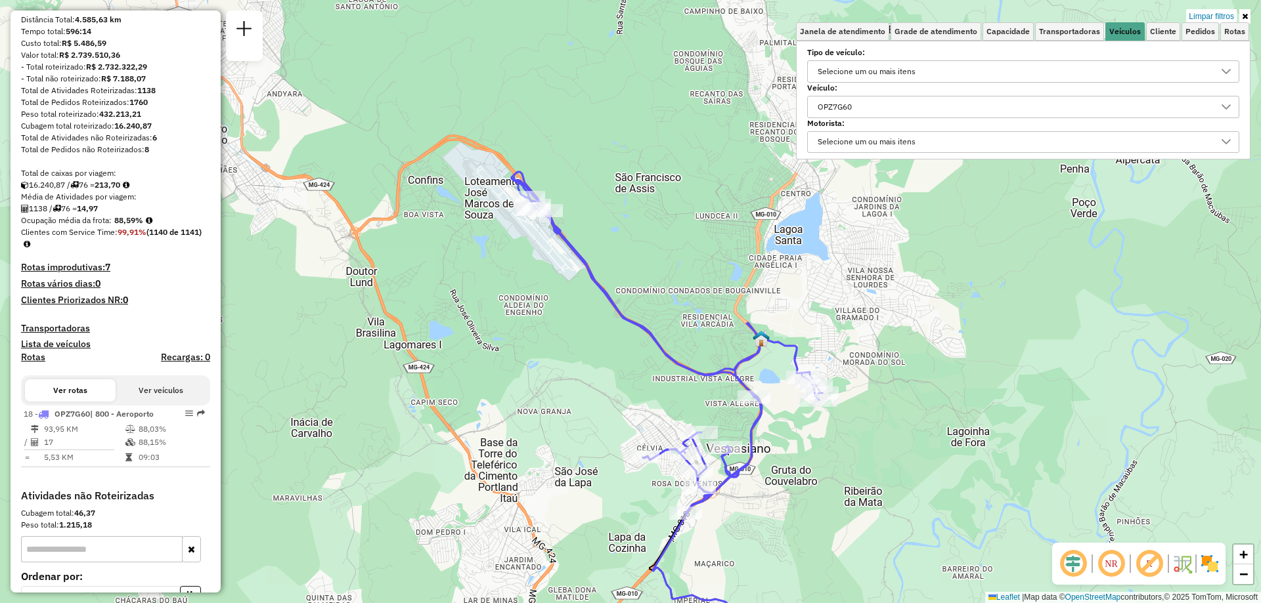
drag, startPoint x: 766, startPoint y: 508, endPoint x: 761, endPoint y: 491, distance: 17.0
click at [764, 498] on div "Limpar filtros Janela de atendimento Grade de atendimento Capacidade Transporta…" at bounding box center [630, 301] width 1261 height 603
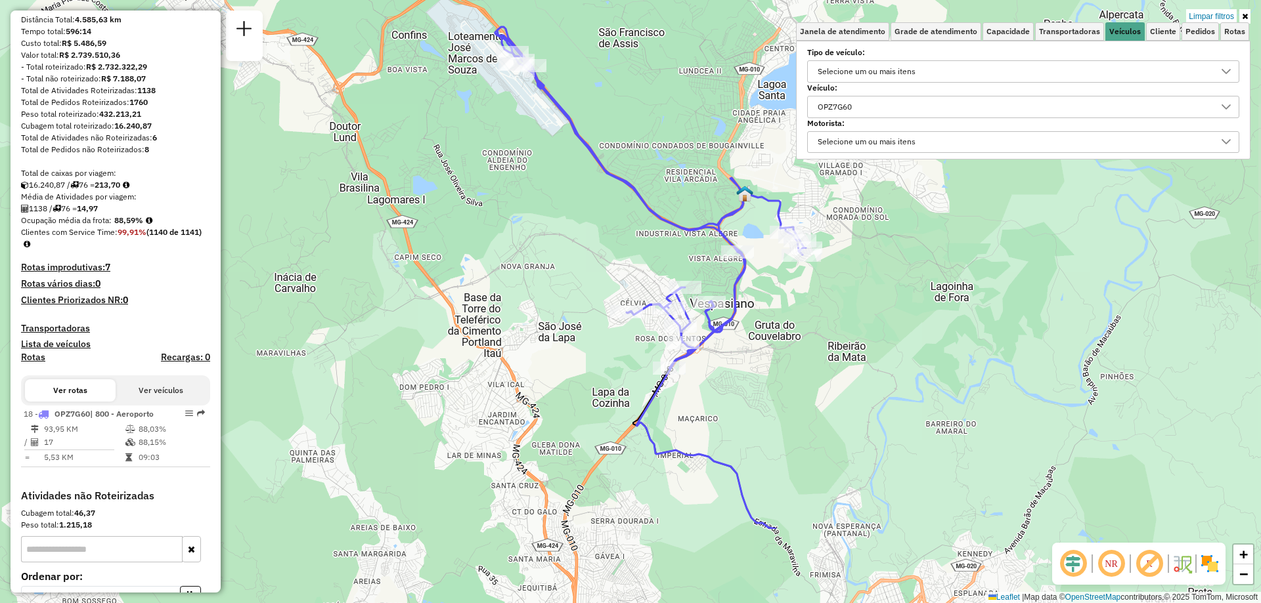
drag, startPoint x: 756, startPoint y: 493, endPoint x: 741, endPoint y: 357, distance: 136.7
click at [741, 357] on div "Limpar filtros Janela de atendimento Grade de atendimento Capacidade Transporta…" at bounding box center [630, 301] width 1261 height 603
